Goal: Submit feedback/report problem

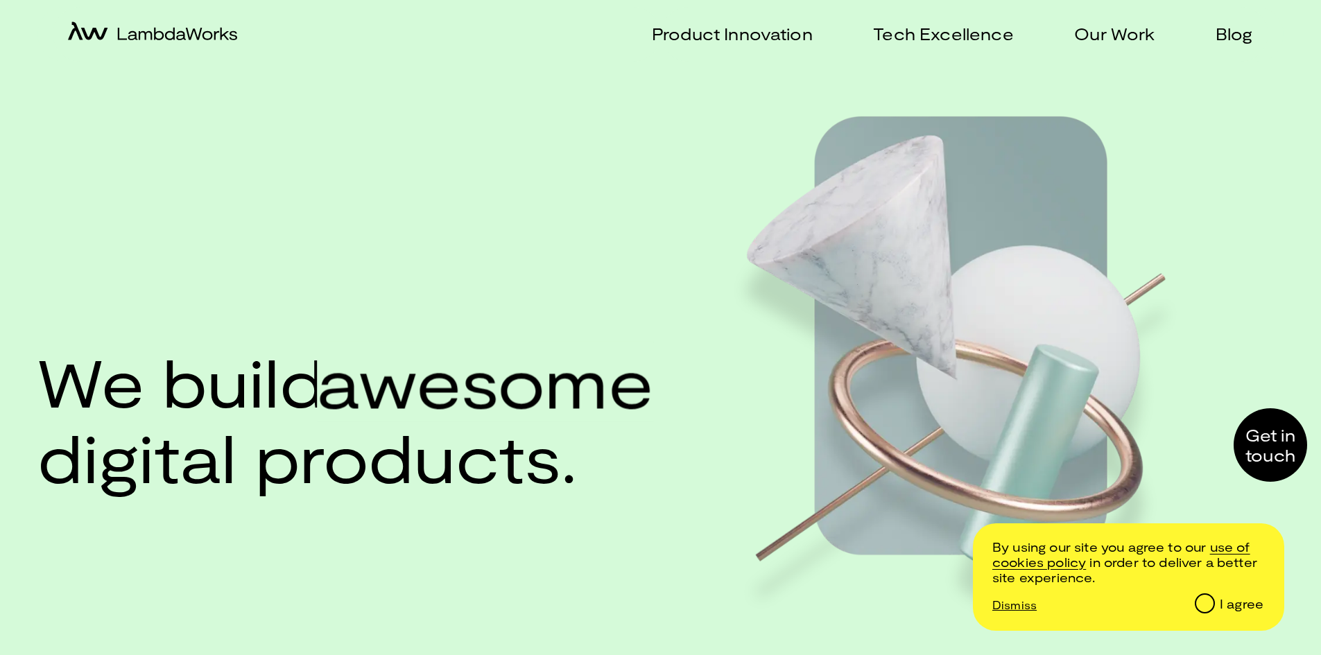
click at [1253, 451] on div at bounding box center [1270, 444] width 73 height 73
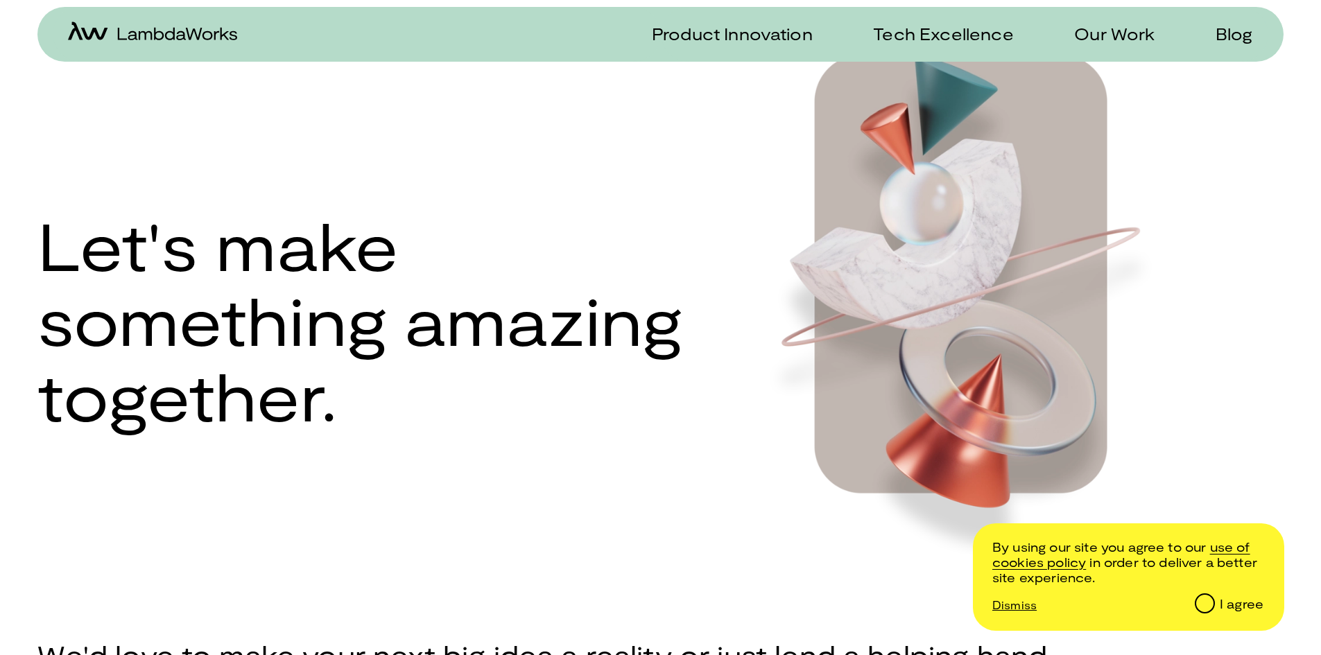
scroll to position [106, 0]
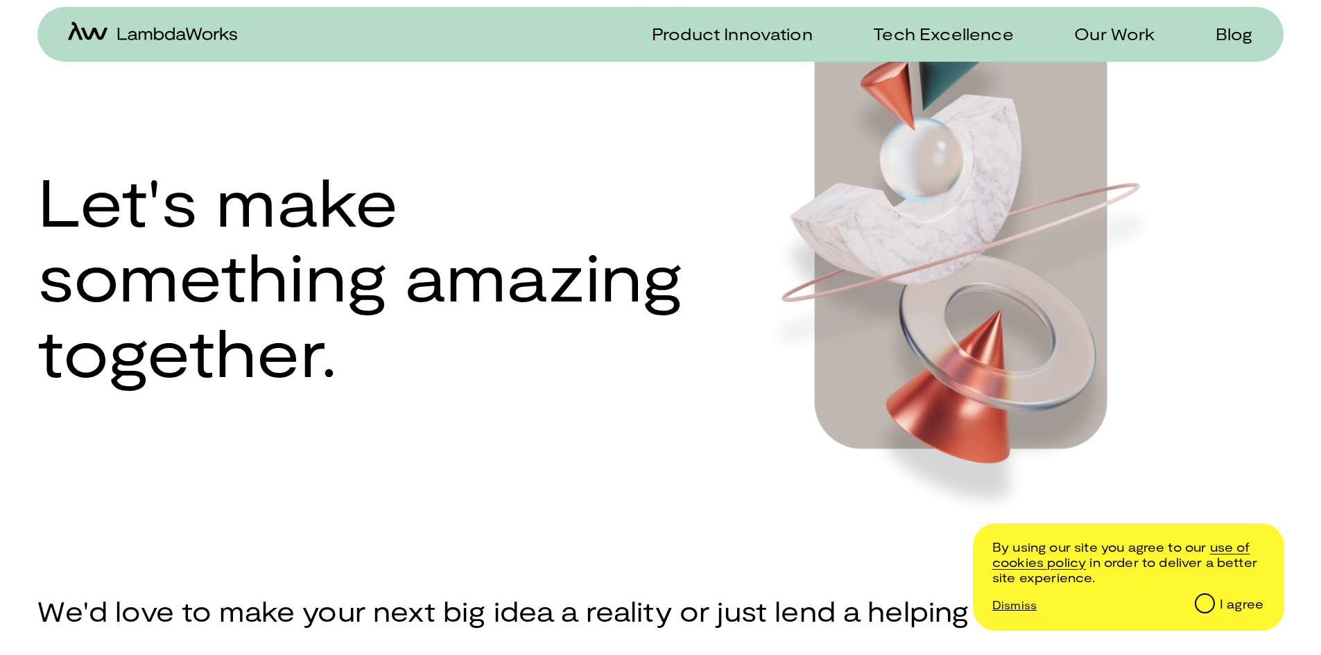
click at [1220, 609] on div "I agree" at bounding box center [1242, 604] width 44 height 15
click at [1213, 609] on input "I agree" at bounding box center [1203, 602] width 17 height 17
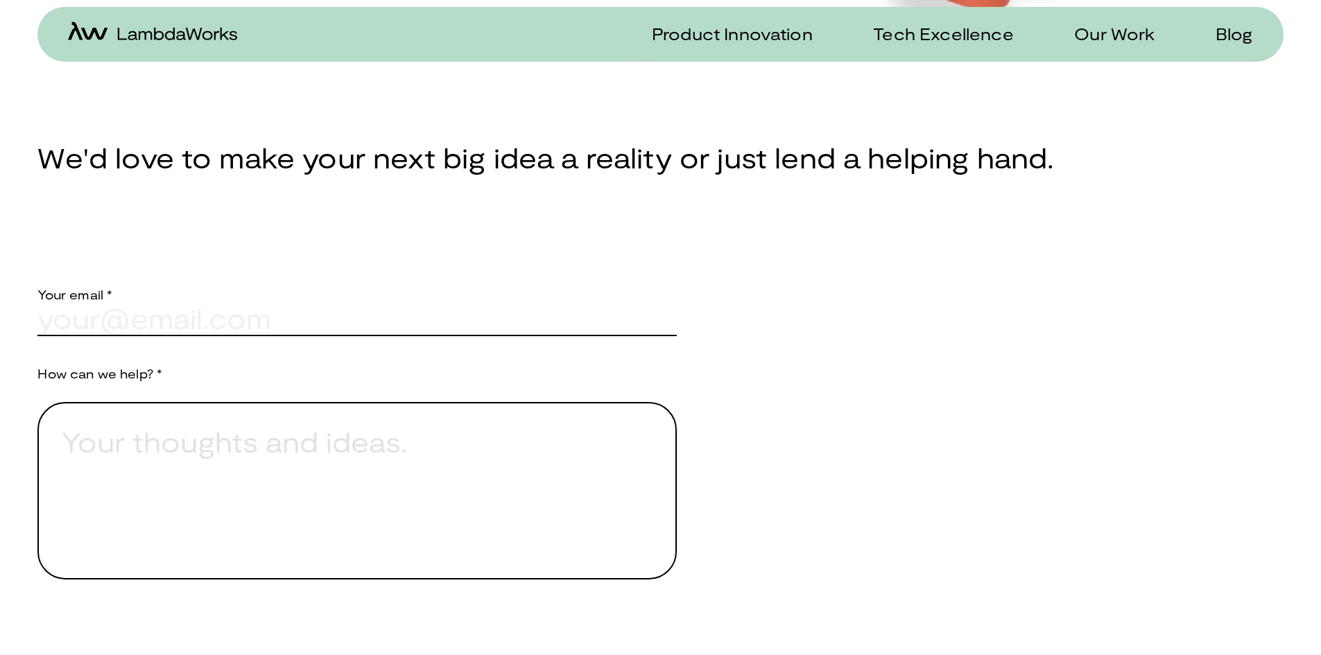
scroll to position [628, 0]
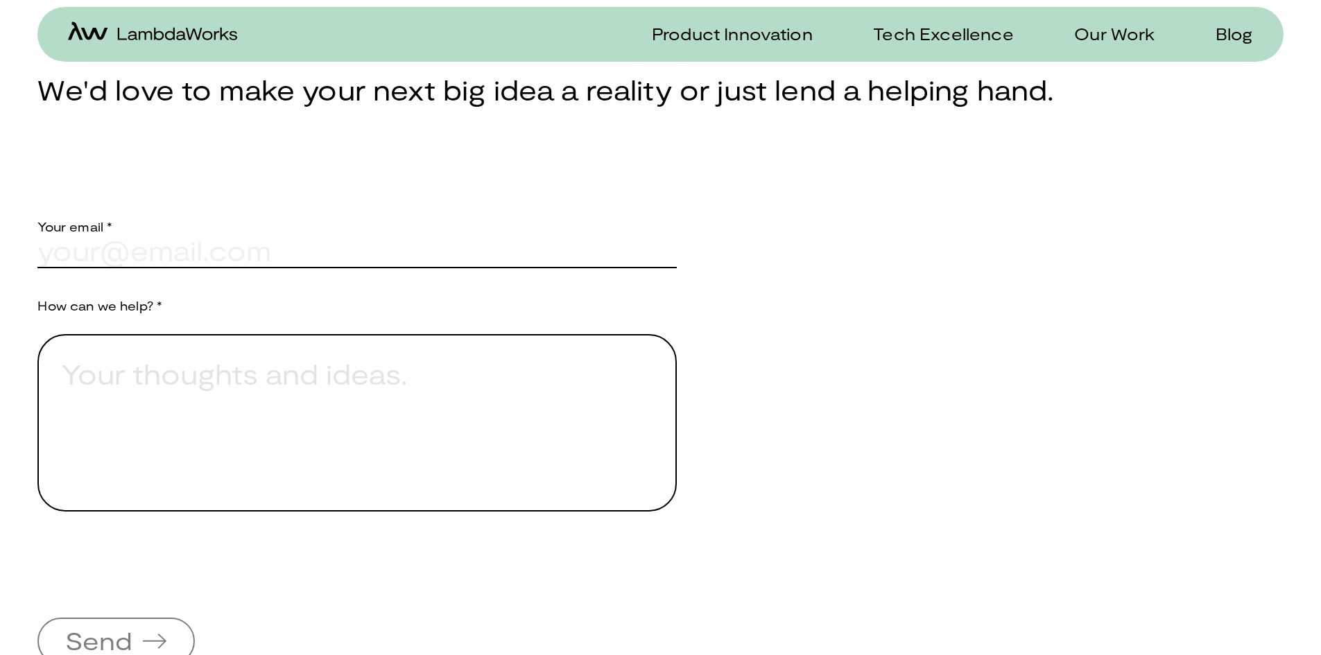
click at [132, 268] on input "text" at bounding box center [356, 250] width 639 height 33
type input "[PERSON_NAME][EMAIL_ADDRESS][PERSON_NAME][DOMAIN_NAME]"
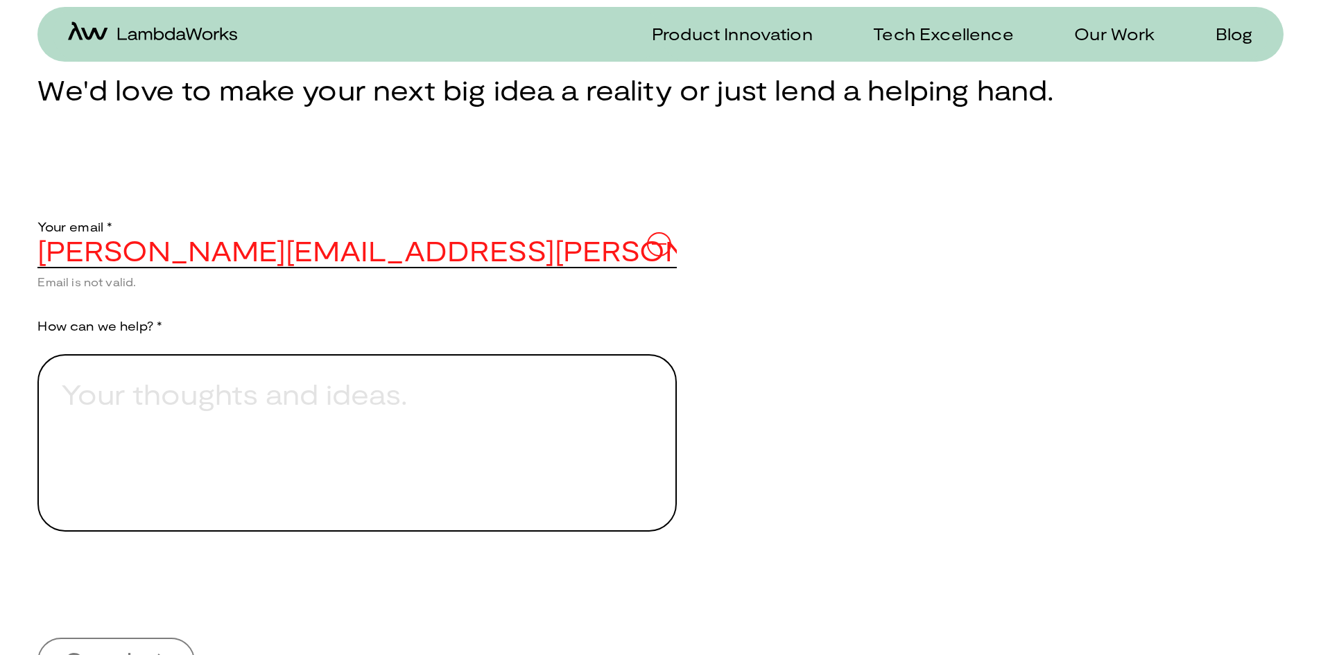
click at [88, 417] on textarea "Provide a brief explanation of how we can assist you." at bounding box center [356, 443] width 639 height 178
paste textarea "Good afternoon I'm a wellbeing consultant, and my client has asked me to design…"
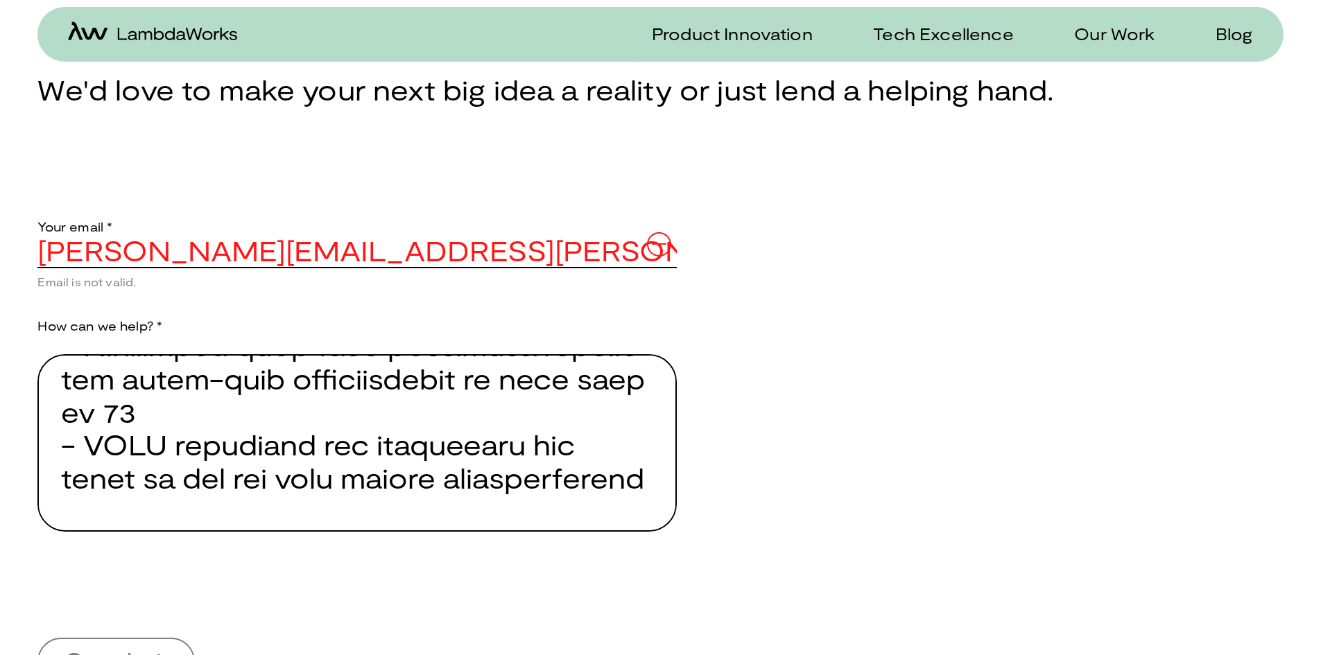
scroll to position [1728, 0]
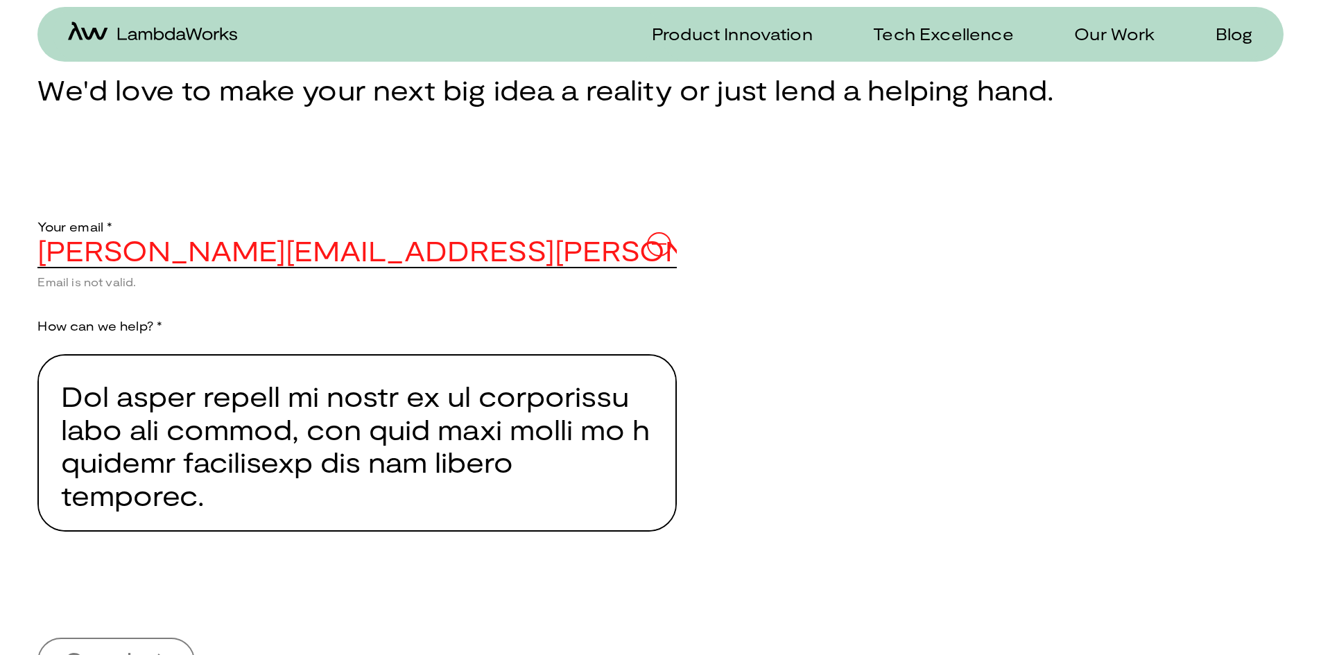
click at [312, 395] on textarea "Provide a brief explanation of how we can assist you." at bounding box center [356, 443] width 639 height 178
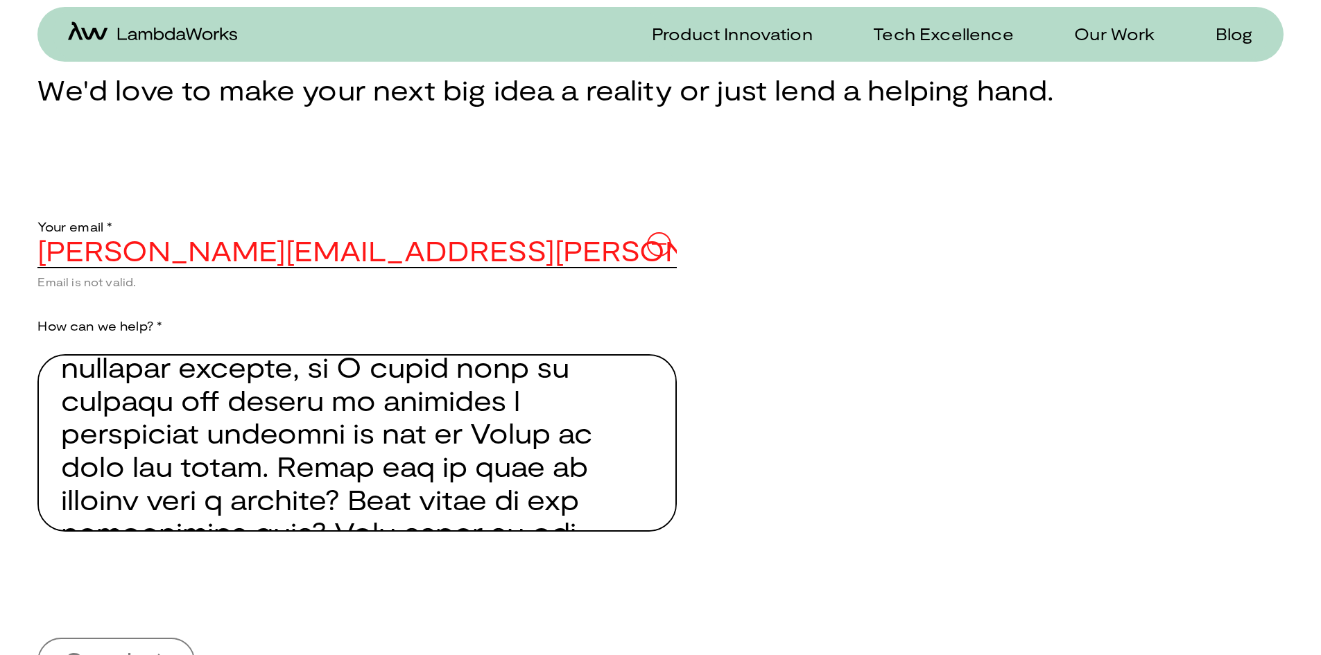
scroll to position [239, 0]
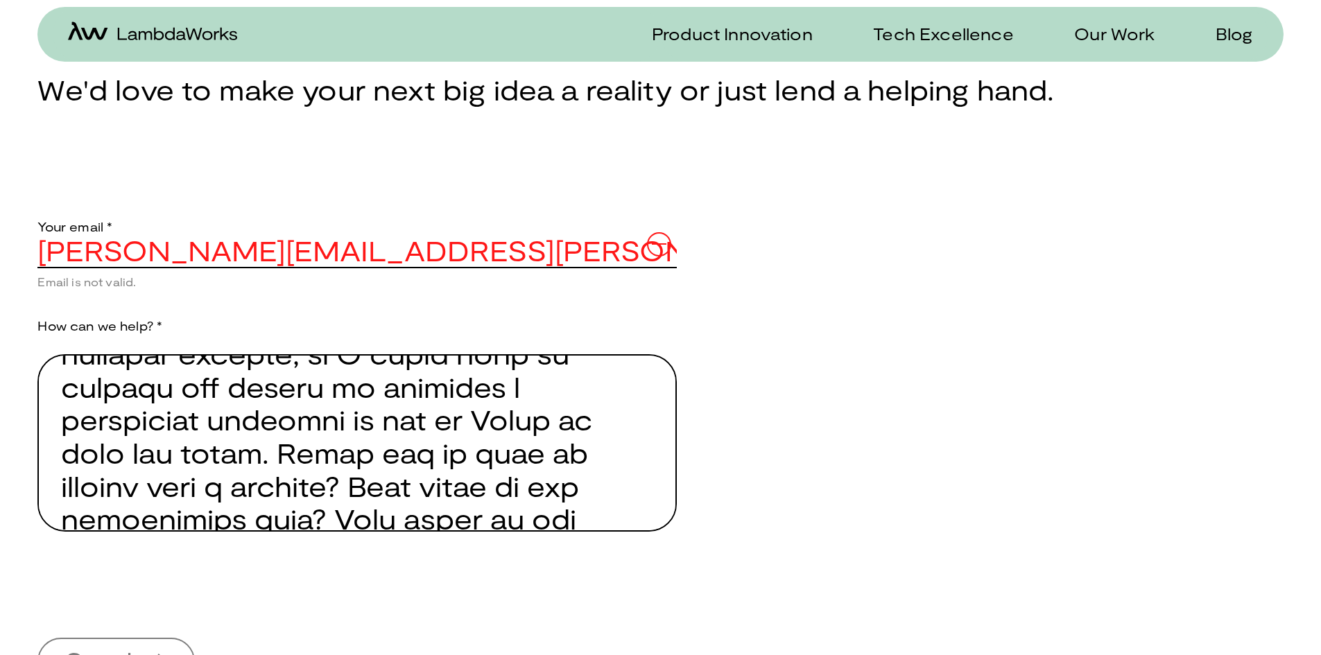
click at [308, 464] on textarea "Provide a brief explanation of how we can assist you." at bounding box center [356, 443] width 639 height 178
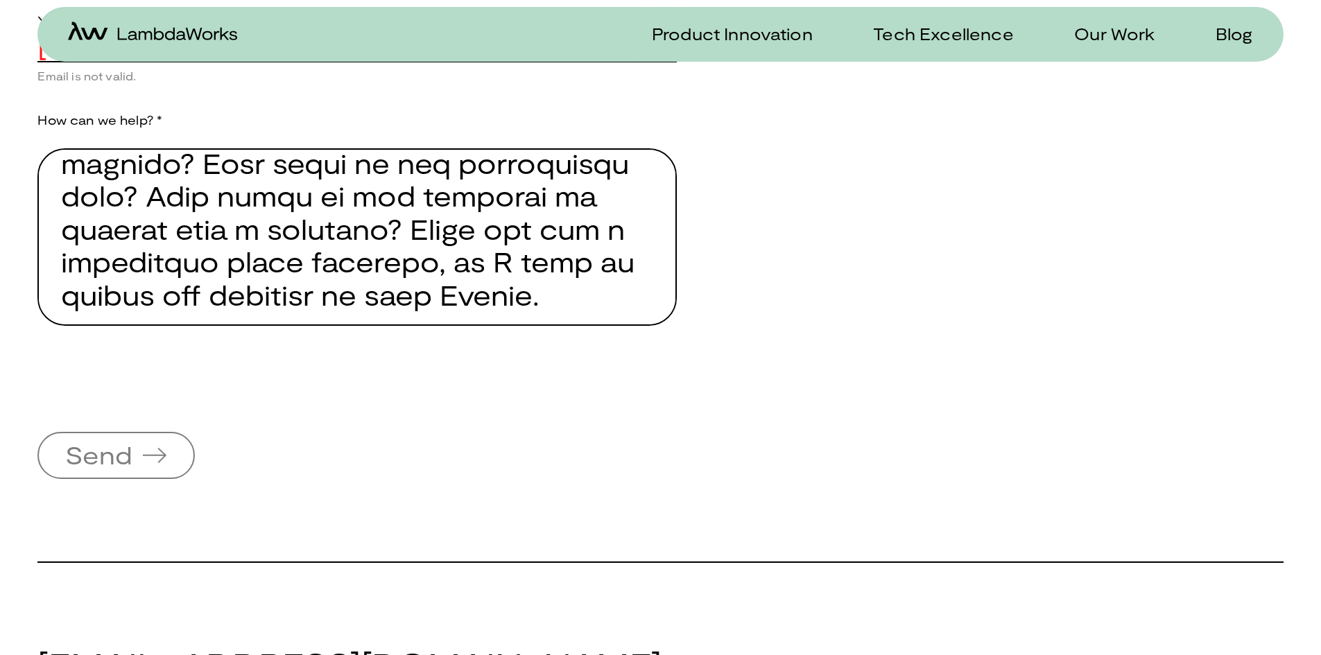
scroll to position [843, 0]
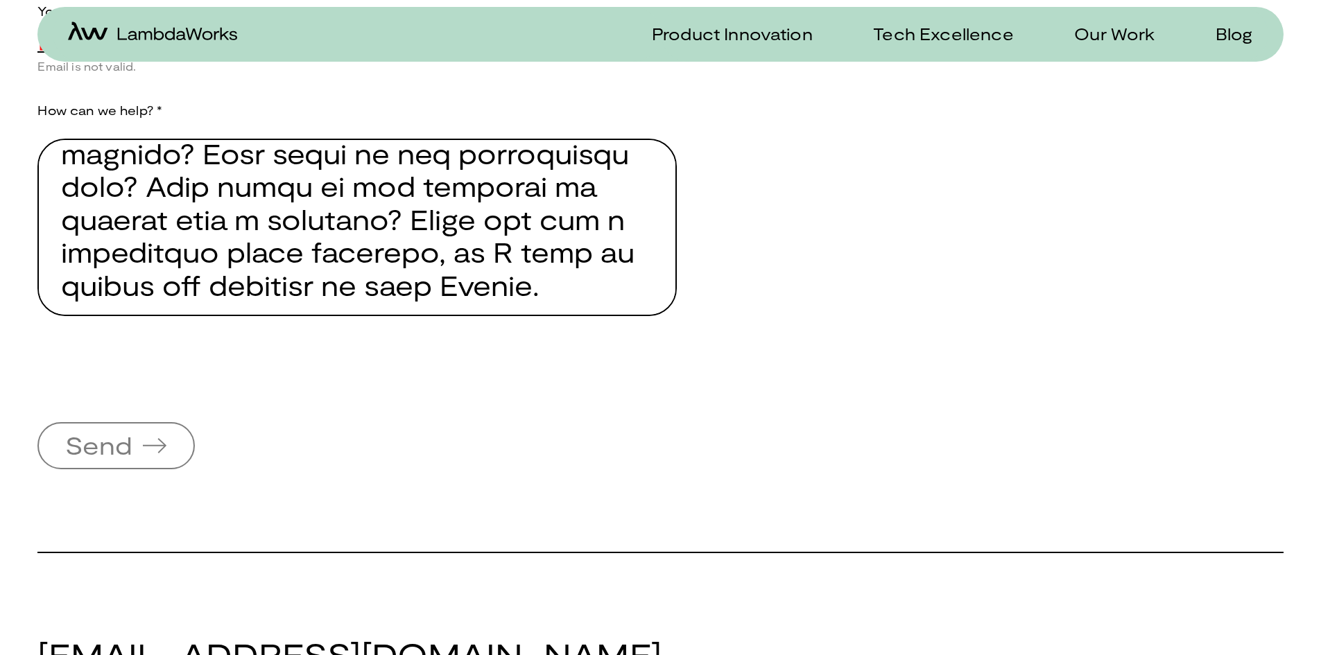
click at [490, 288] on textarea "Provide a brief explanation of how we can assist you." at bounding box center [356, 228] width 639 height 178
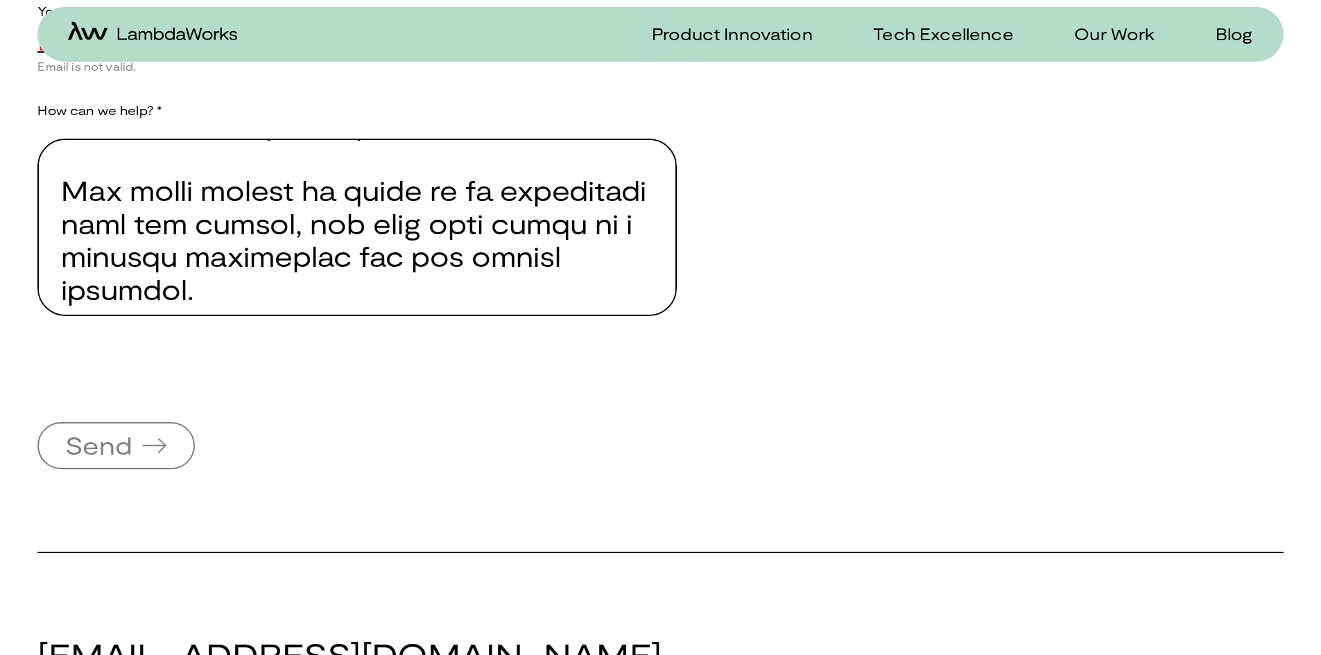
scroll to position [2100, 0]
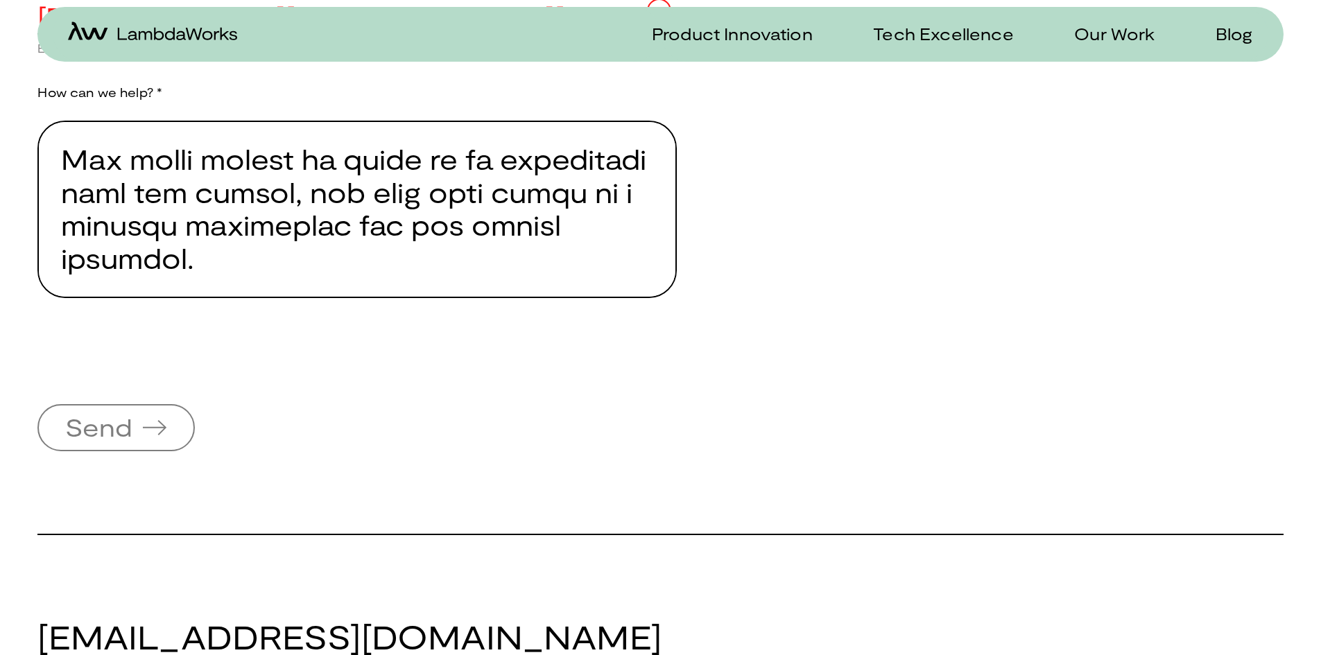
click at [420, 297] on textarea "Provide a brief explanation of how we can assist you." at bounding box center [356, 210] width 639 height 178
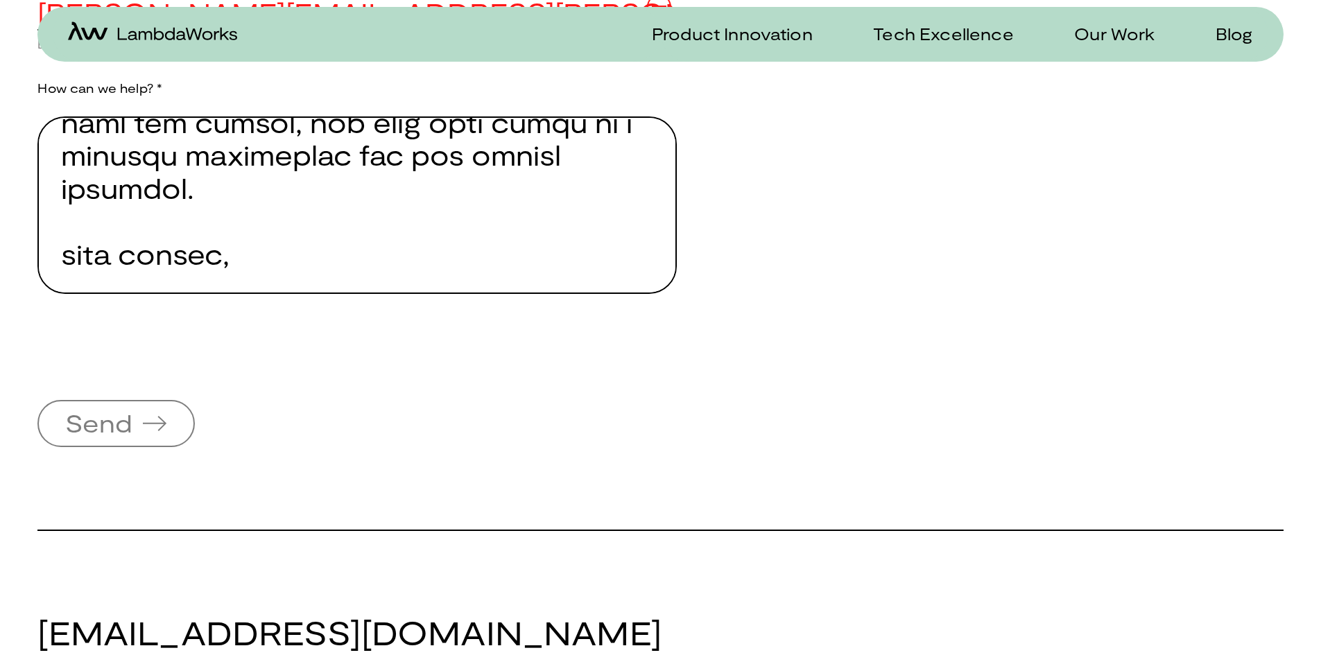
scroll to position [2144, 0]
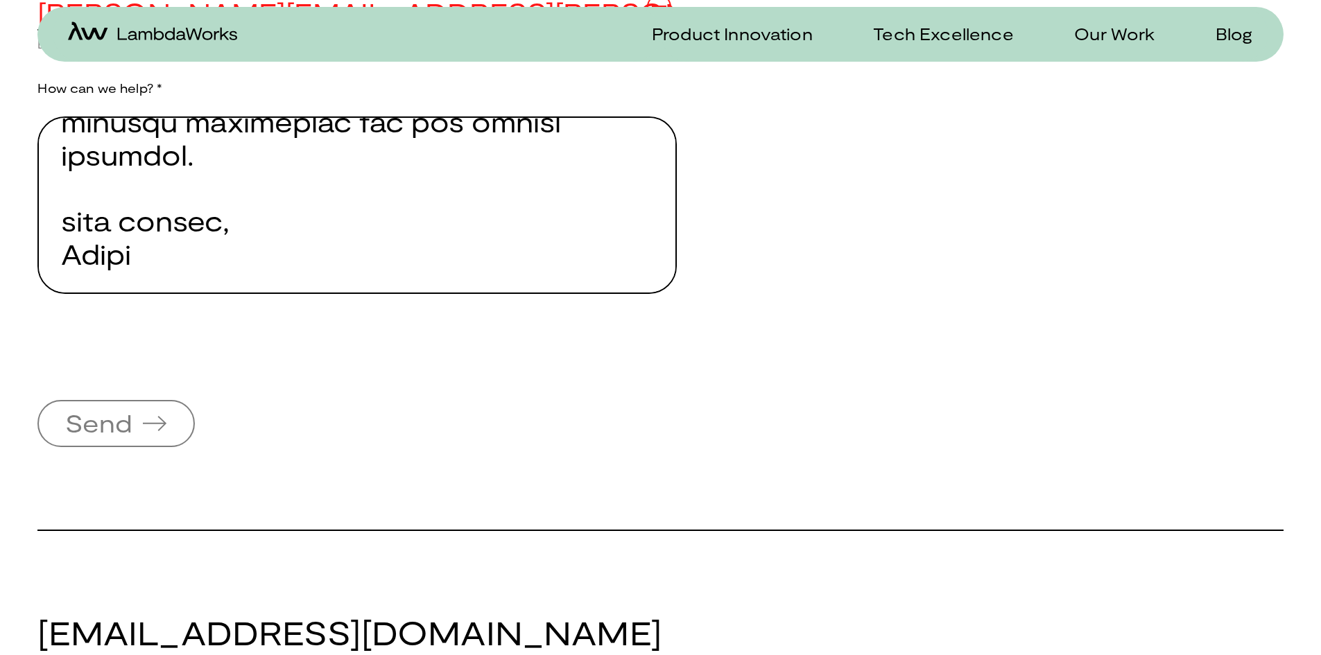
type textarea "Good afternoon I'm a wellbeing consultant, and my client has asked me to design…"
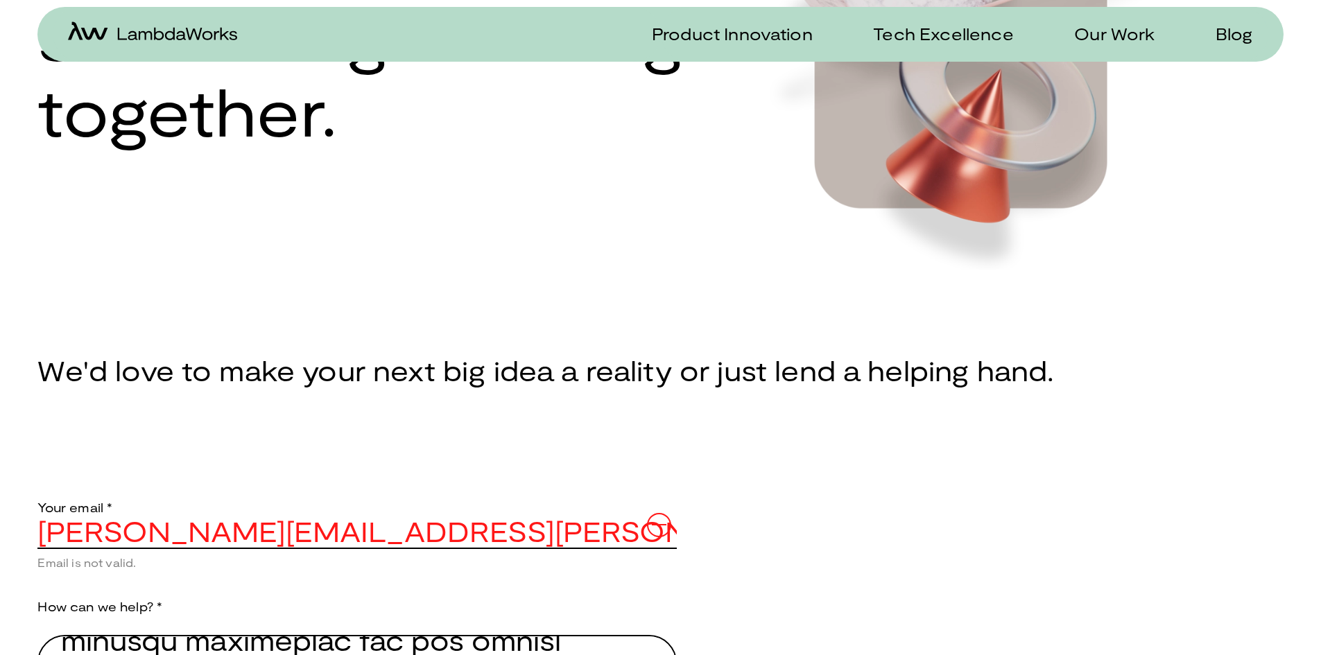
scroll to position [343, 0]
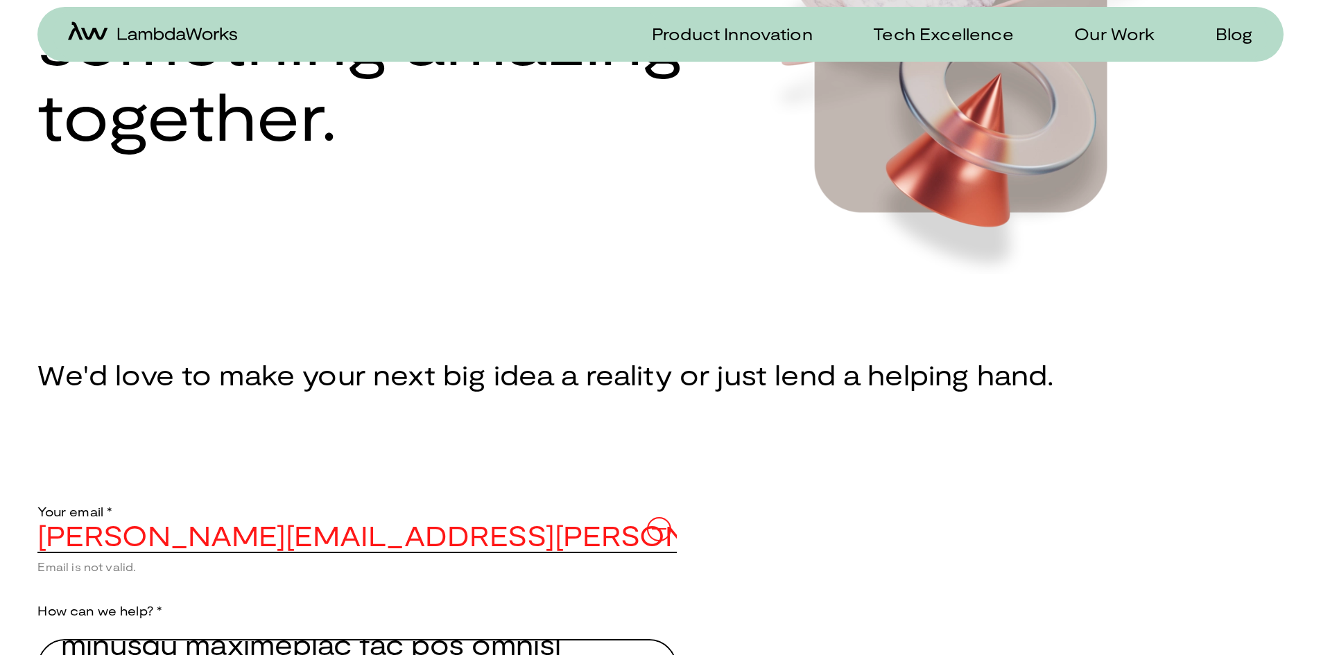
click at [465, 546] on input "[PERSON_NAME][EMAIL_ADDRESS][PERSON_NAME][DOMAIN_NAME]" at bounding box center [356, 535] width 639 height 33
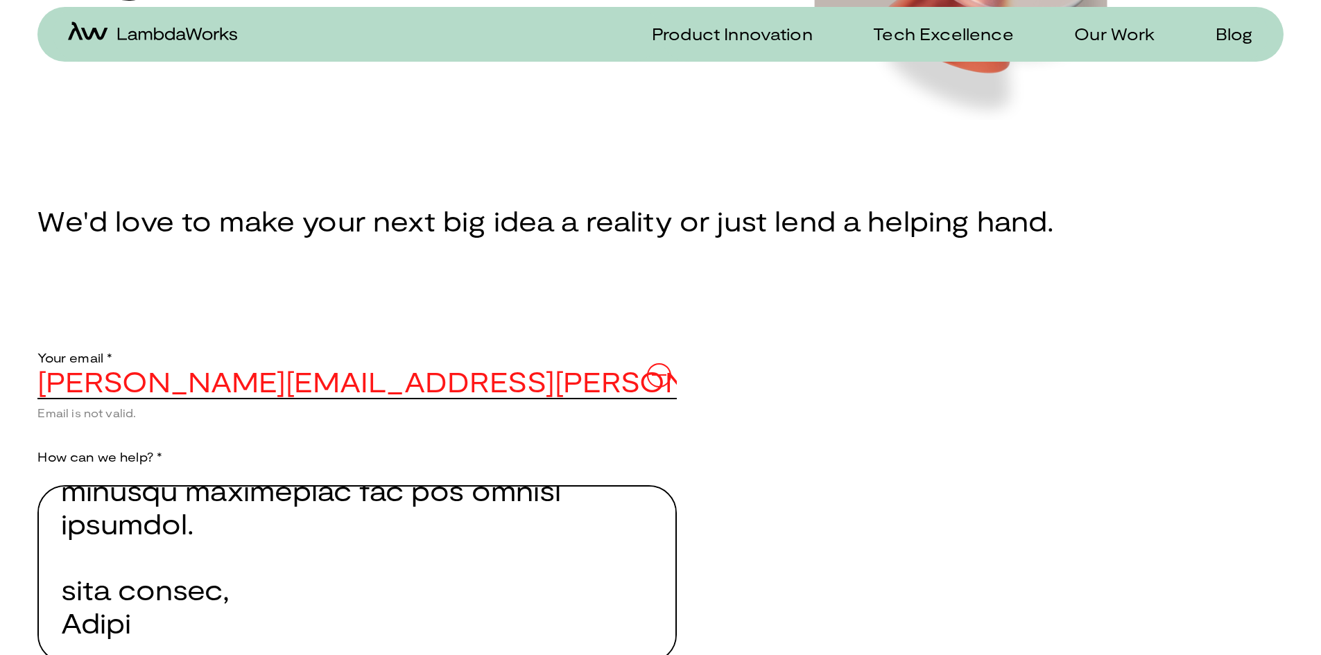
scroll to position [498, 0]
drag, startPoint x: 442, startPoint y: 389, endPoint x: 0, endPoint y: 365, distance: 442.4
click at [0, 365] on div "Product Innovation Tech Excellence Our Work Blog Home Product Innovation Tech E…" at bounding box center [660, 459] width 1321 height 1915
click at [496, 392] on input "[PERSON_NAME][EMAIL_ADDRESS][PERSON_NAME][DOMAIN_NAME]" at bounding box center [356, 380] width 639 height 33
paste input "[PERSON_NAME][EMAIL_ADDRESS][PERSON_NAME][DOMAIN_NAME]"
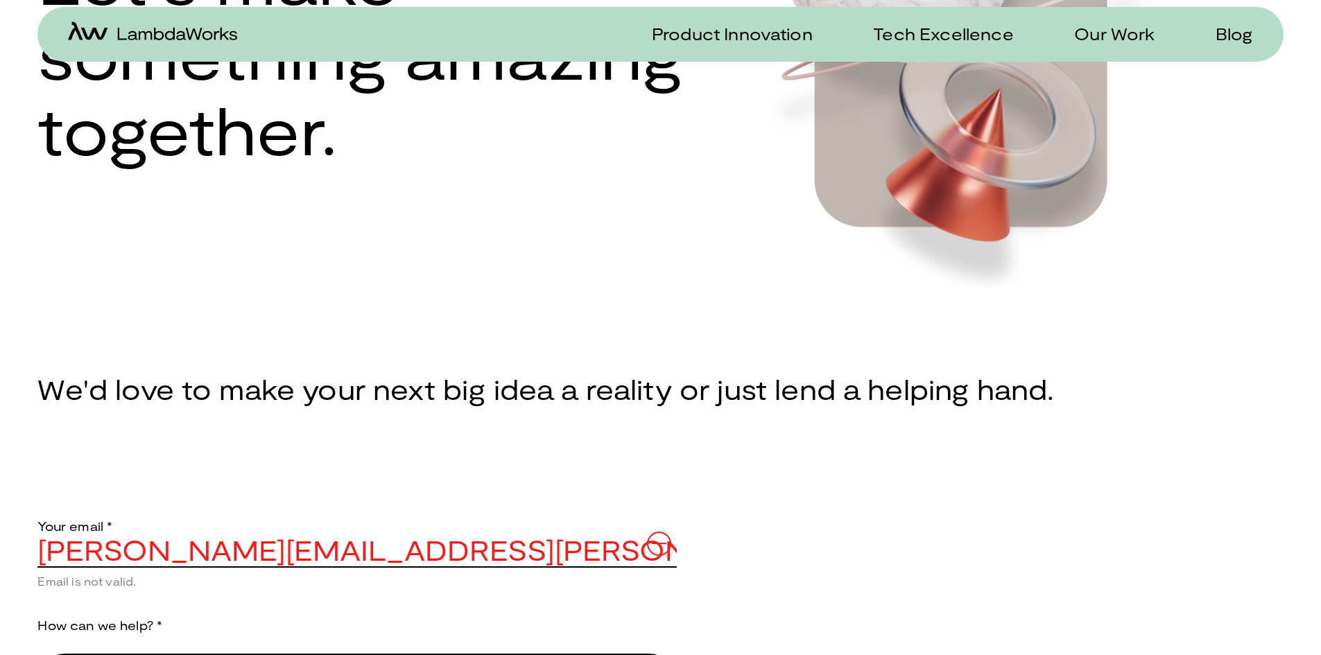
scroll to position [329, 0]
drag, startPoint x: 430, startPoint y: 554, endPoint x: 101, endPoint y: 557, distance: 329.4
click at [101, 557] on input "[PERSON_NAME][EMAIL_ADDRESS][PERSON_NAME][DOMAIN_NAME]" at bounding box center [356, 549] width 639 height 33
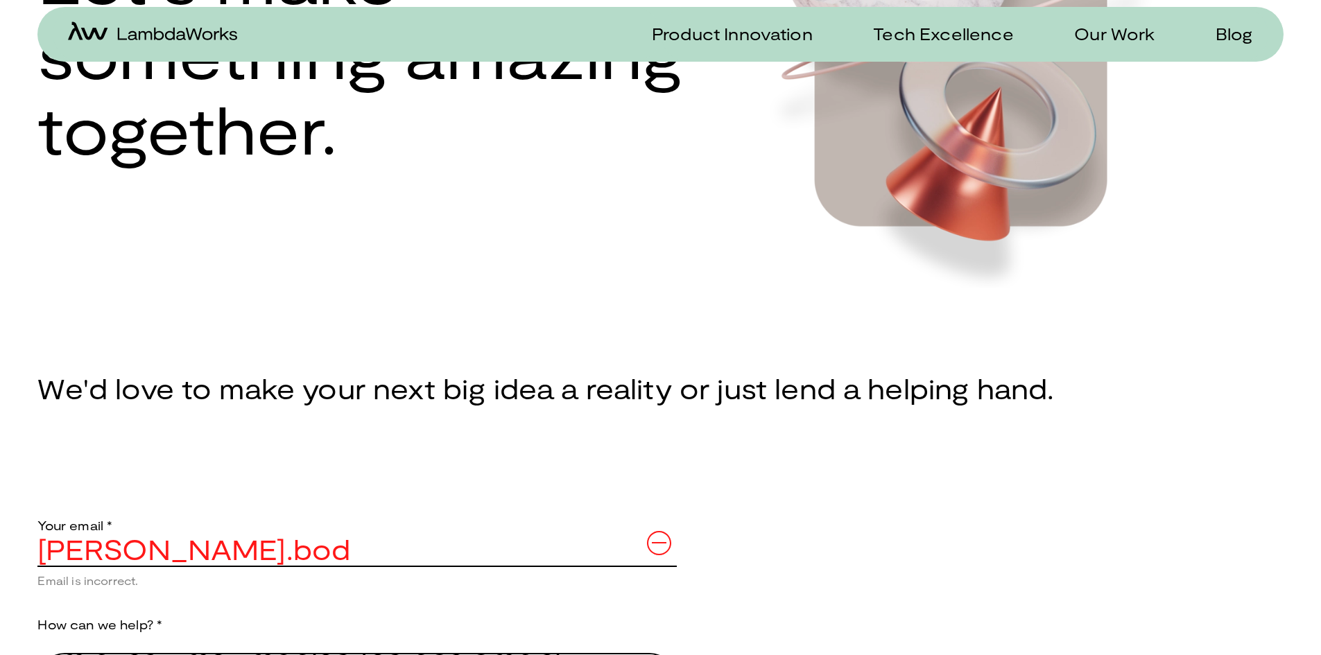
type input "[PERSON_NAME][EMAIL_ADDRESS][PERSON_NAME][DOMAIN_NAME]"
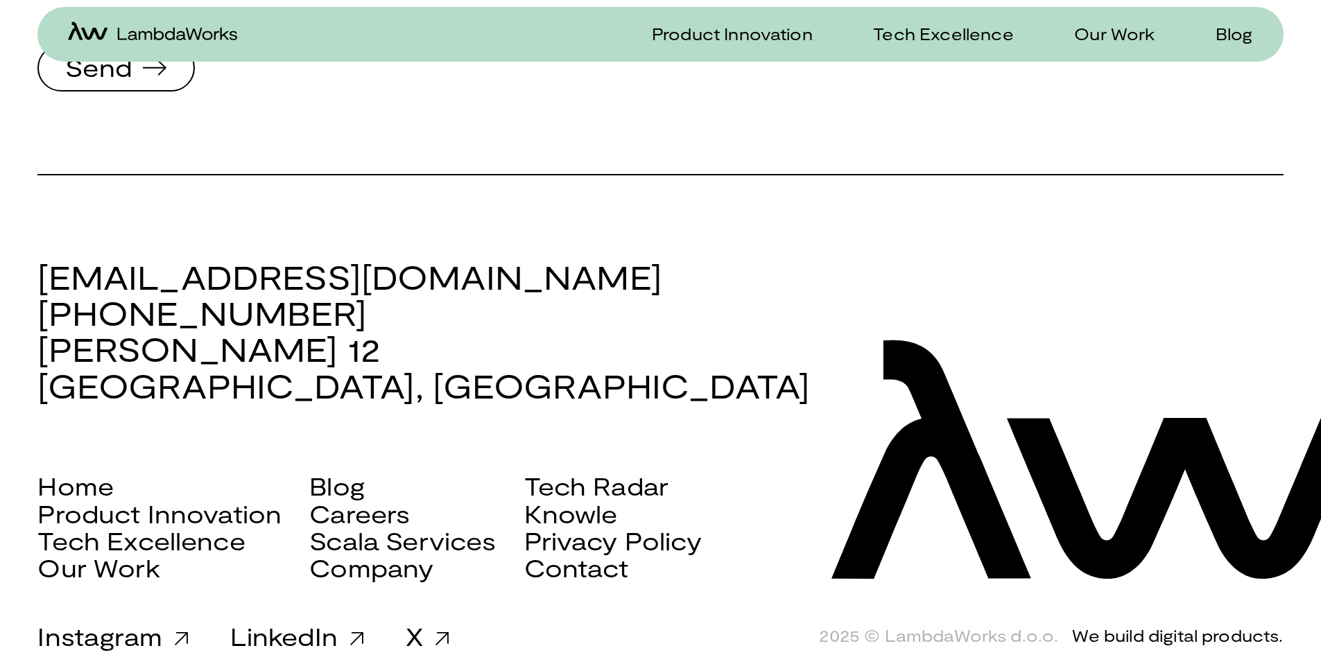
scroll to position [1216, 0]
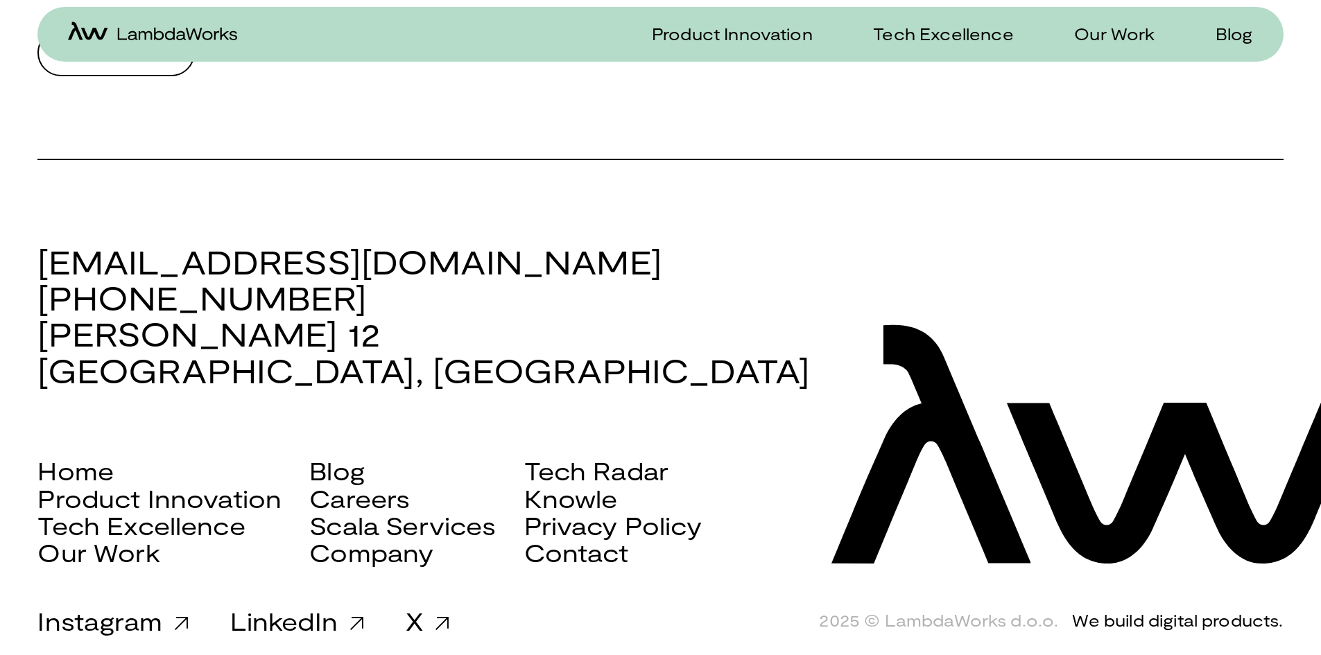
click at [121, 74] on span "Send" at bounding box center [116, 52] width 146 height 43
